Goal: Register for event/course

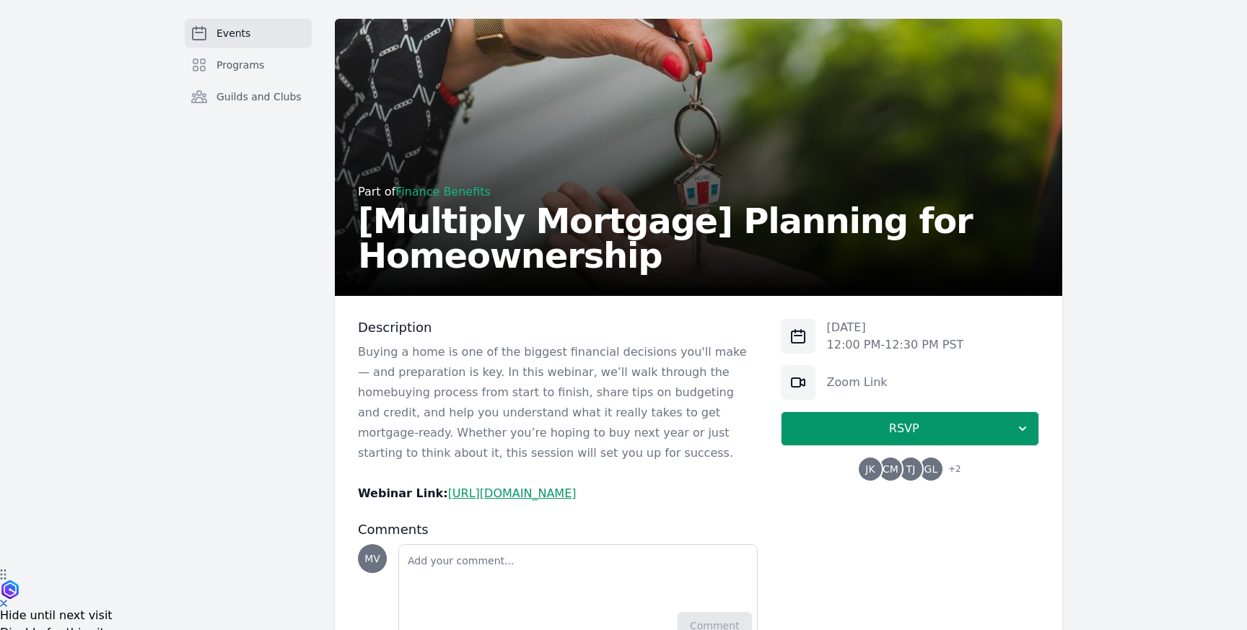
scroll to position [71, 0]
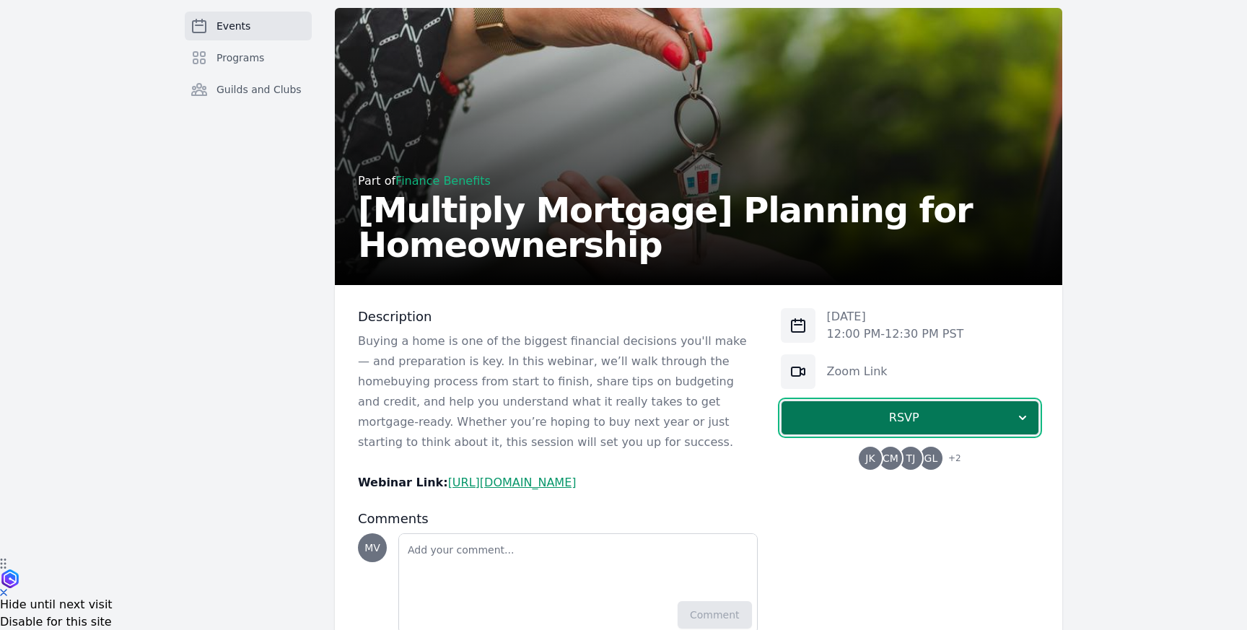
click at [1018, 419] on icon "button" at bounding box center [1022, 418] width 14 height 14
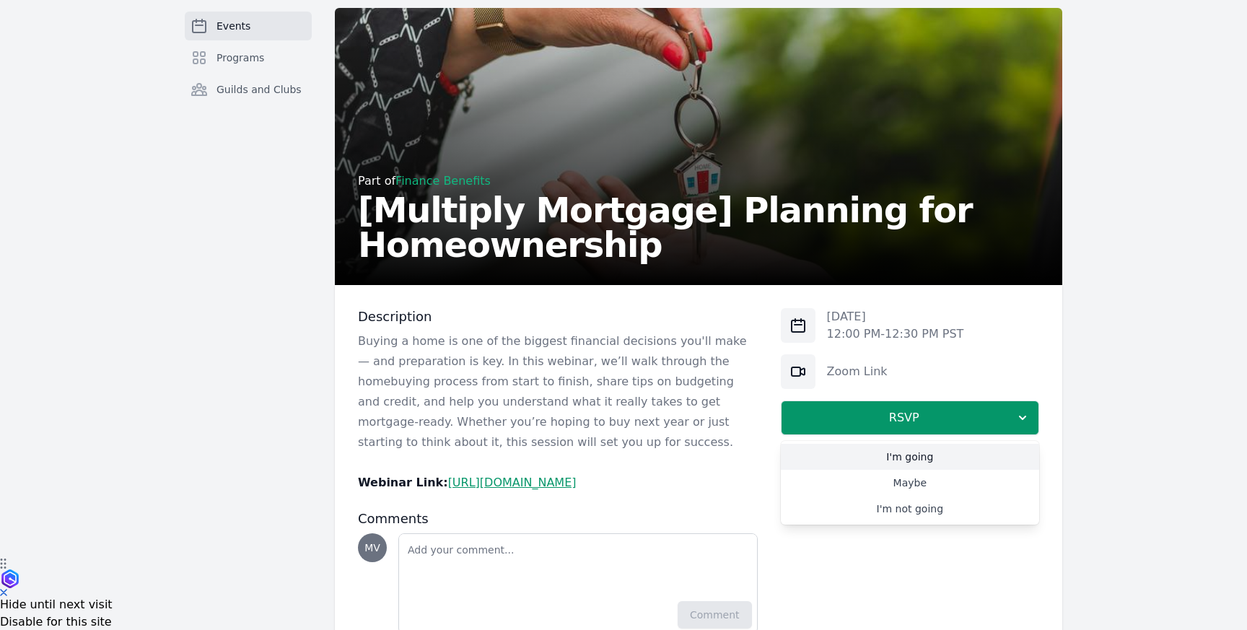
click at [932, 458] on link "I'm going" at bounding box center [910, 457] width 258 height 26
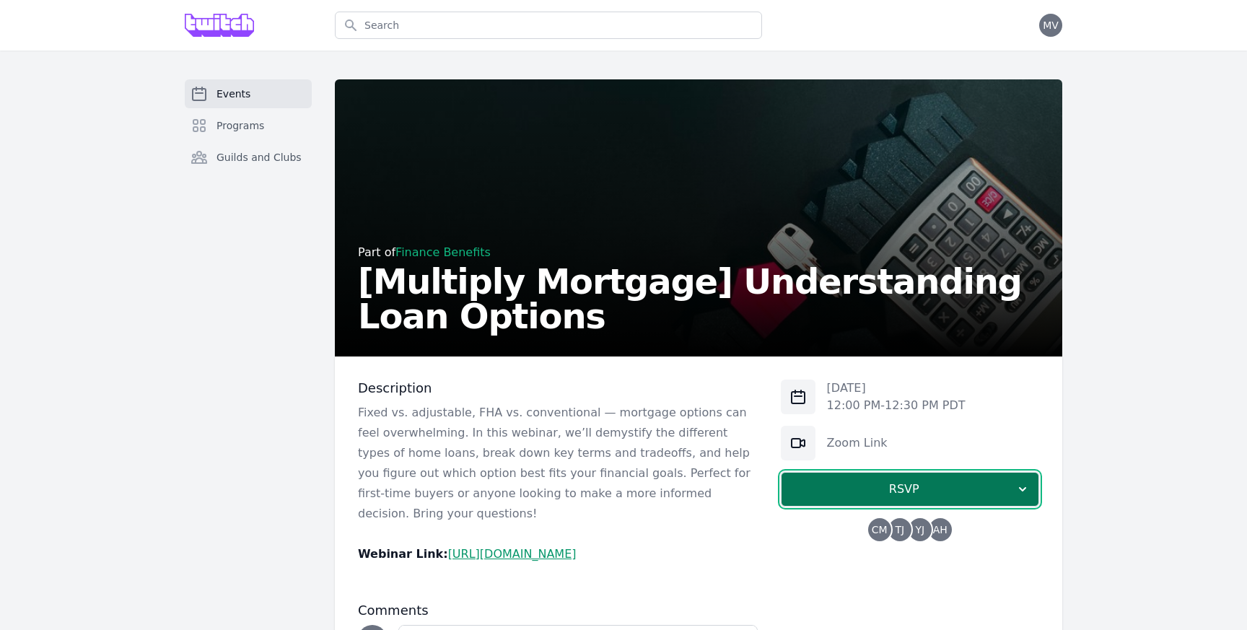
click at [1020, 491] on icon "button" at bounding box center [1022, 489] width 14 height 14
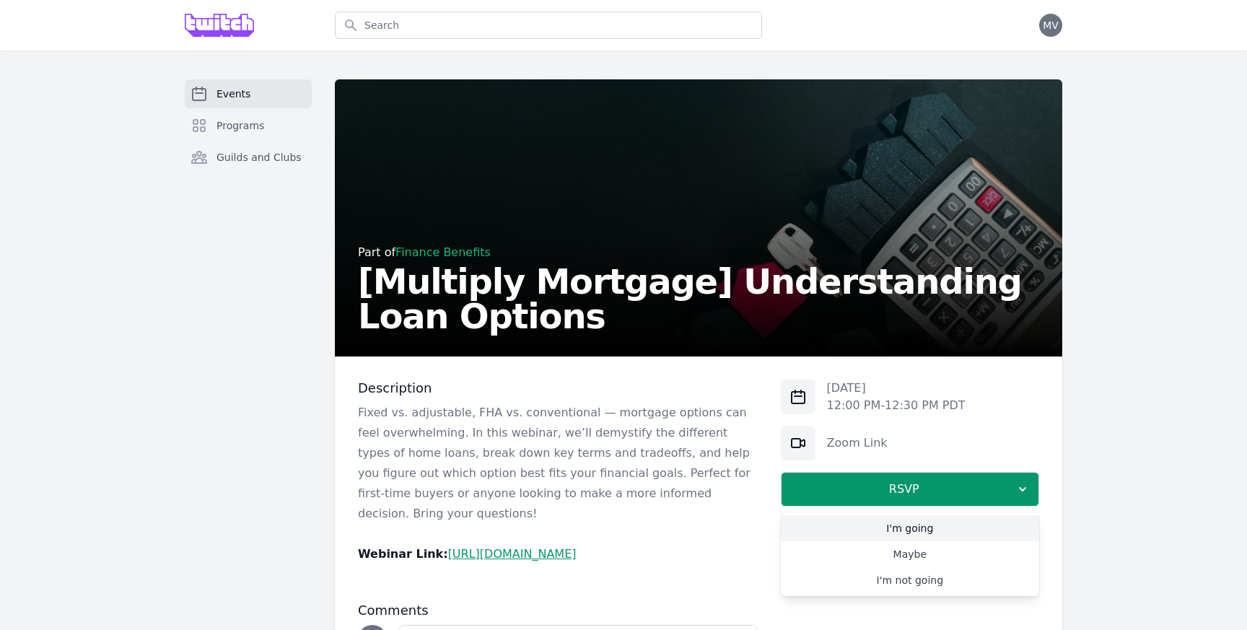
click at [919, 525] on link "I'm going" at bounding box center [910, 528] width 258 height 26
